Goal: Find specific page/section: Find specific page/section

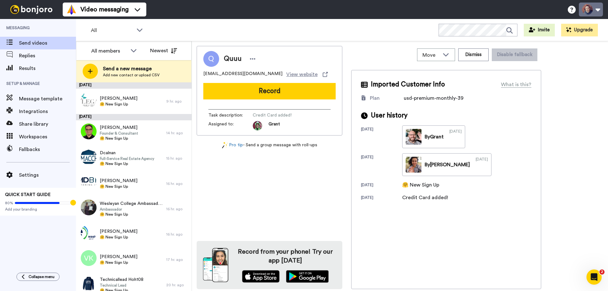
click at [584, 11] on button at bounding box center [591, 10] width 24 height 14
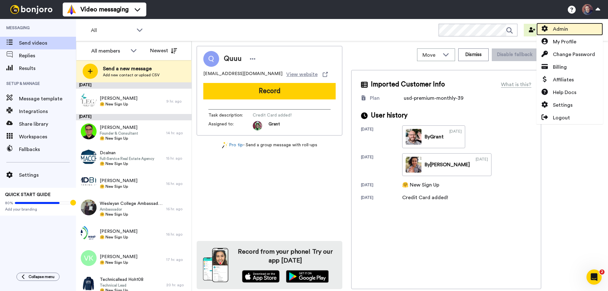
click at [560, 31] on span "Admin" at bounding box center [560, 29] width 15 height 8
